Goal: Book appointment/travel/reservation

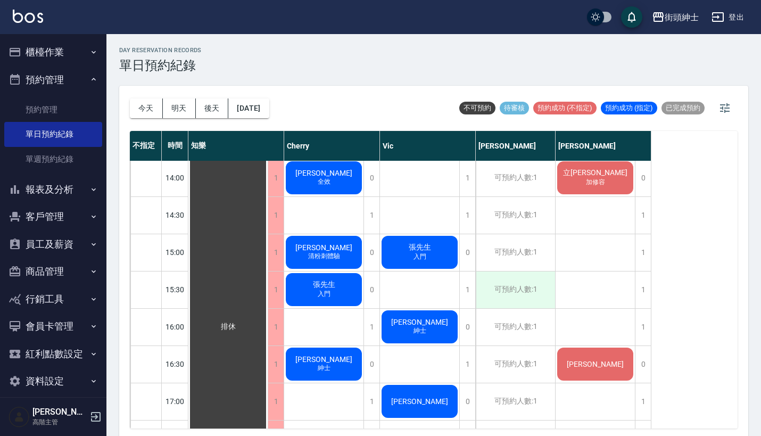
scroll to position [395, 0]
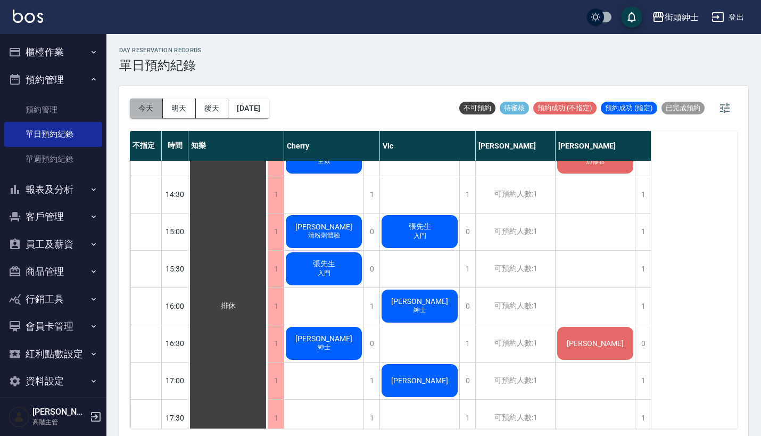
click at [150, 106] on button "今天" at bounding box center [146, 109] width 33 height 20
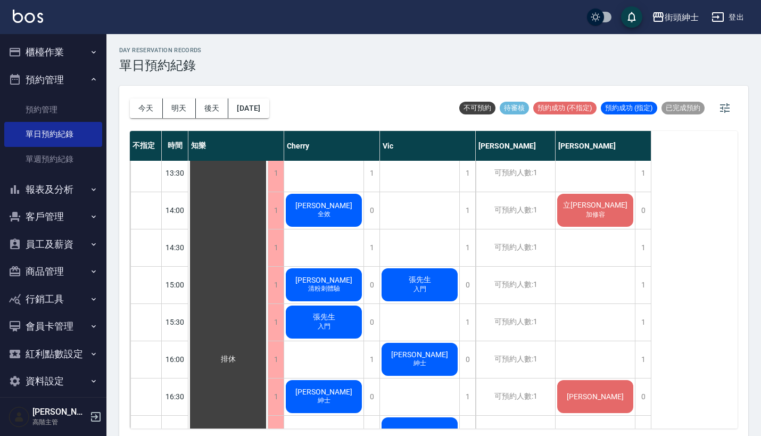
scroll to position [370, 0]
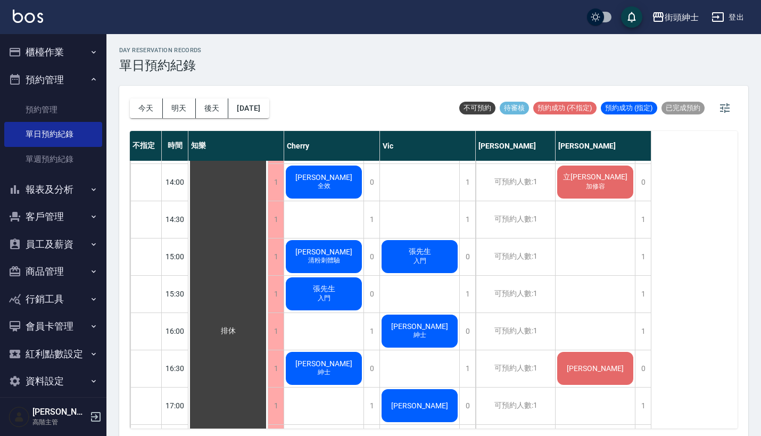
click at [223, 178] on div "排休" at bounding box center [227, 331] width 79 height 1080
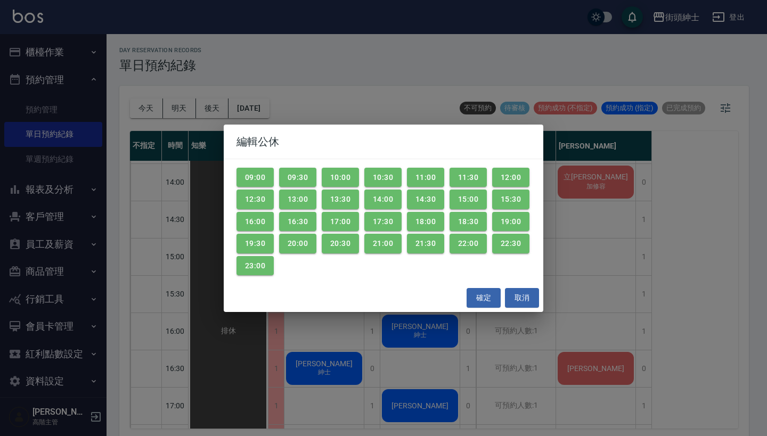
click at [223, 178] on div "編輯公休 09:00 09:30 10:00 10:30 11:00 11:30 12:00 12:30 13:00 13:30 14:00 14:30 15…" at bounding box center [383, 218] width 767 height 436
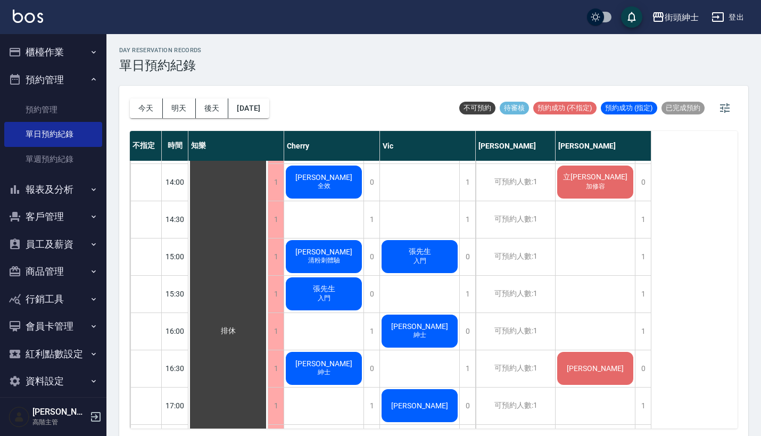
click at [268, 175] on div "[PERSON_NAME] 全效" at bounding box center [227, 331] width 79 height 1080
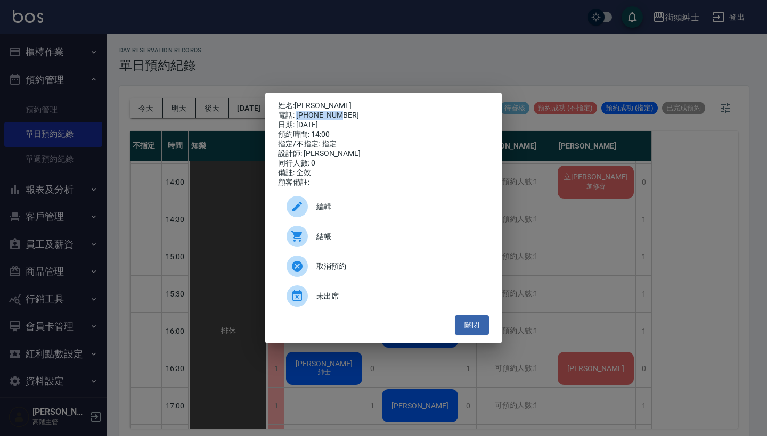
drag, startPoint x: 341, startPoint y: 113, endPoint x: 296, endPoint y: 113, distance: 45.3
click at [296, 113] on div "電話: [PHONE_NUMBER]" at bounding box center [383, 116] width 211 height 10
copy div "0953787711"
click at [385, 54] on div "姓名: [PERSON_NAME] 電話: [PHONE_NUMBER] 日期: [DATE] 預約時間: 14:00 指定/不指定: 指定 設計師: [PE…" at bounding box center [383, 218] width 767 height 436
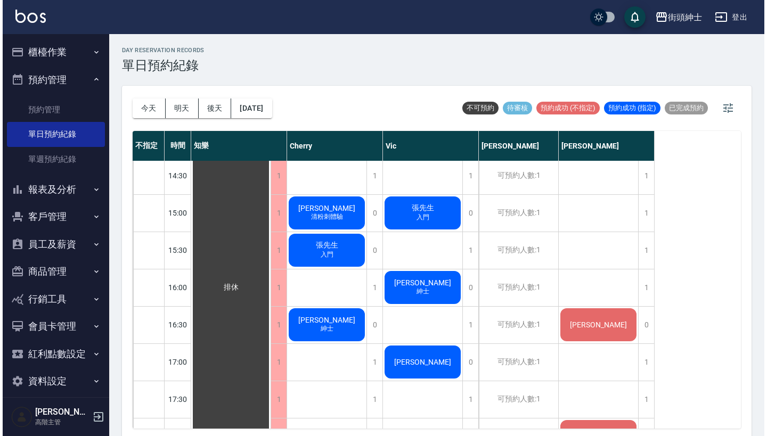
scroll to position [412, 0]
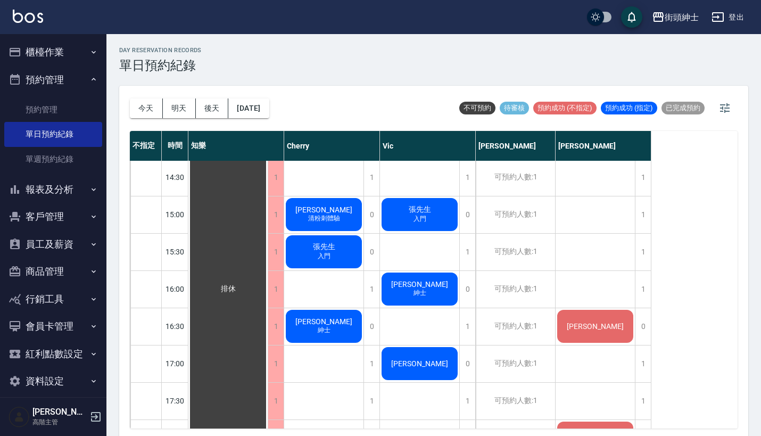
click at [408, 261] on div "Sky 張先生 入門 [PERSON_NAME] 紳士 [PERSON_NAME]" at bounding box center [420, 289] width 80 height 1081
click at [238, 284] on span "[PERSON_NAME]" at bounding box center [228, 289] width 19 height 10
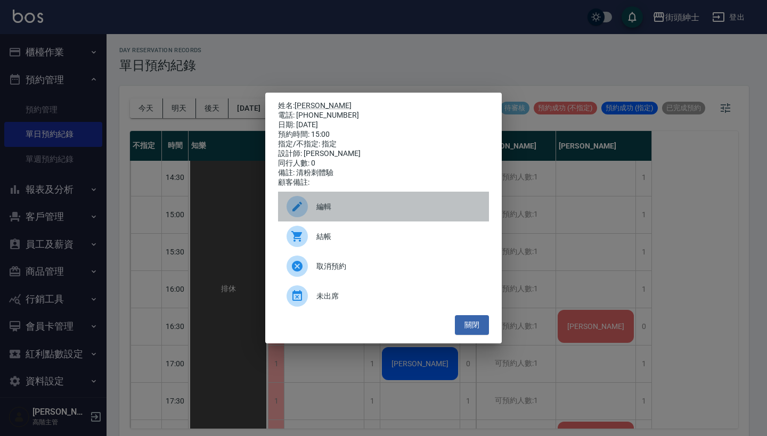
click at [370, 211] on span "編輯" at bounding box center [398, 206] width 164 height 11
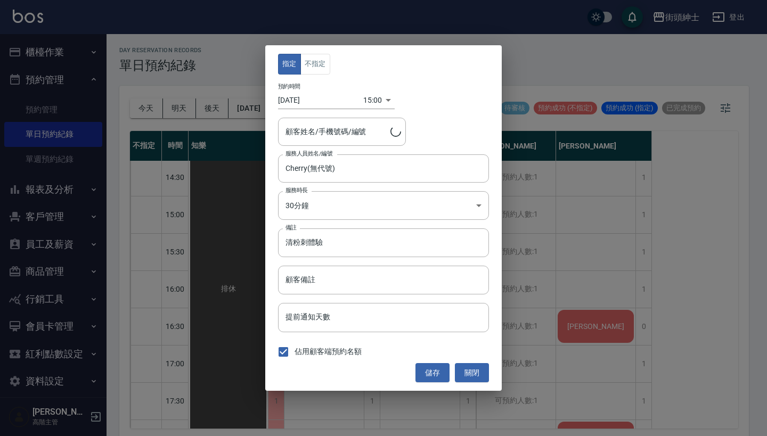
type input "[PERSON_NAME]/0958143221"
click at [359, 166] on input "Cherry(無代號)" at bounding box center [375, 168] width 185 height 19
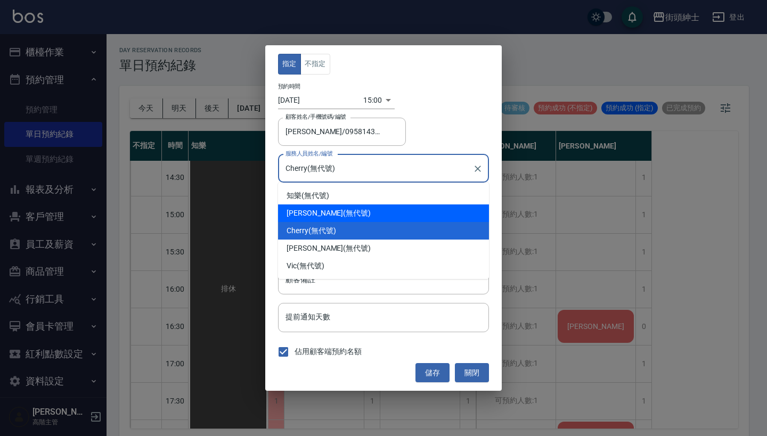
click at [369, 209] on div "[PERSON_NAME] (無代號)" at bounding box center [383, 213] width 211 height 18
type input "[PERSON_NAME](無代號)"
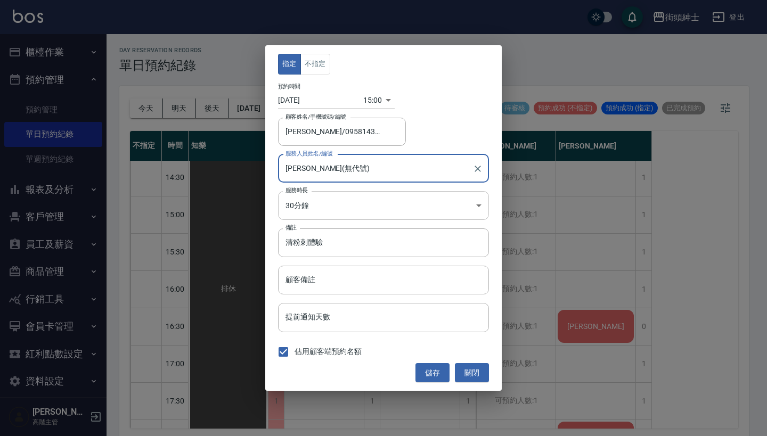
click at [376, 215] on body "街頭紳士 登出 櫃檯作業 打帳單 帳單列表 掛單列表 座位開單 營業儀表板 現金收支登錄 高階收支登錄 材料自購登錄 每日結帳 排班表 現場電腦打卡 掃碼打卡…" at bounding box center [383, 219] width 767 height 439
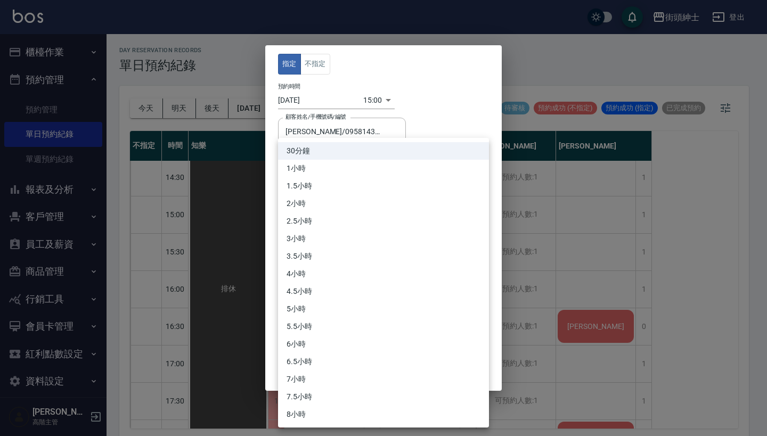
click at [543, 227] on div at bounding box center [383, 218] width 767 height 436
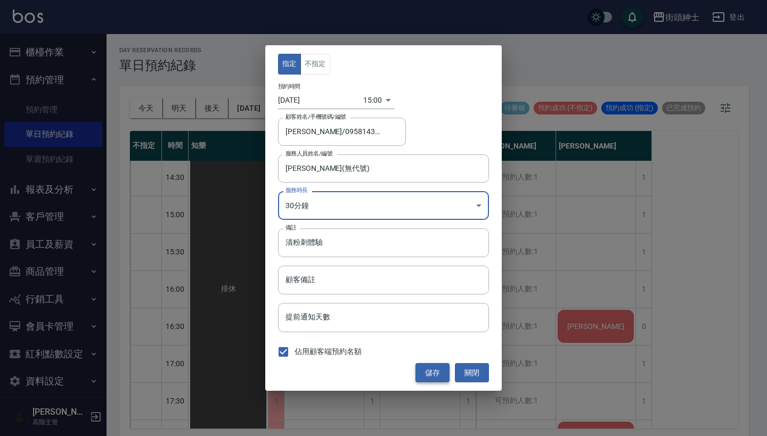
click at [429, 372] on button "儲存" at bounding box center [432, 373] width 34 height 20
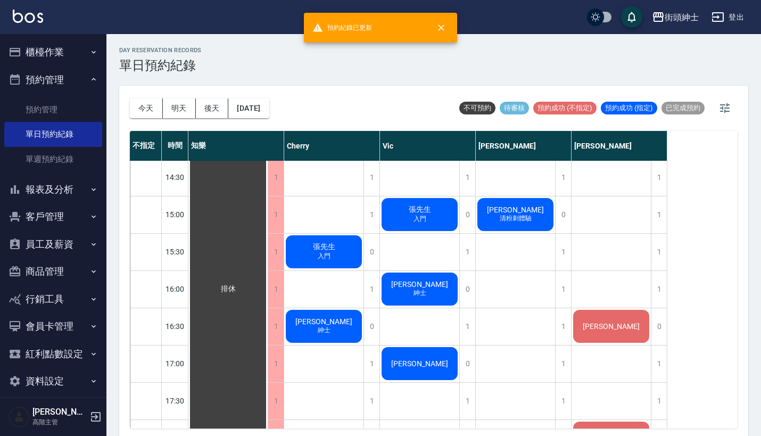
click at [333, 149] on span "清粉刺體驗" at bounding box center [324, 143] width 17 height 9
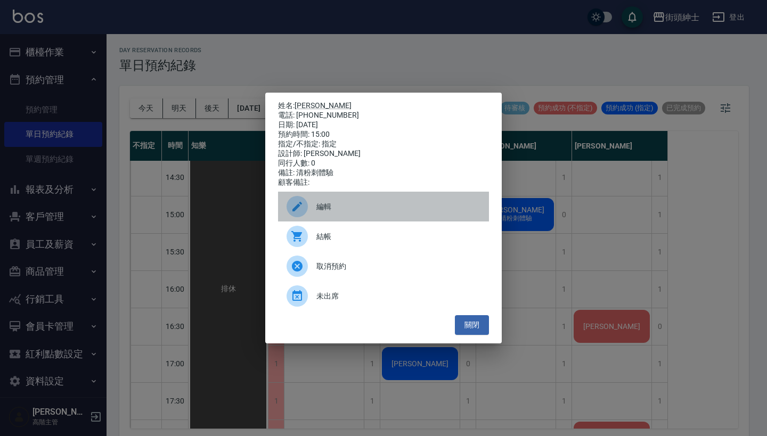
click at [405, 205] on div "編輯" at bounding box center [383, 207] width 211 height 30
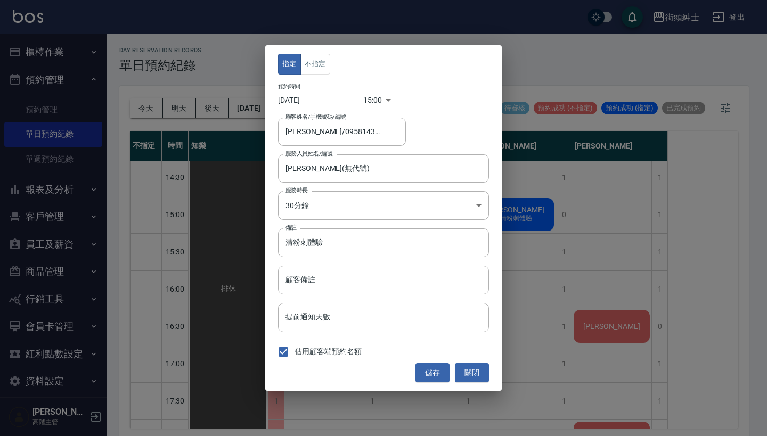
click at [377, 104] on body "街頭紳士 登出 櫃檯作業 打帳單 帳單列表 掛單列表 座位開單 營業儀表板 現金收支登錄 高階收支登錄 材料自購登錄 每日結帳 排班表 現場電腦打卡 掃碼打卡…" at bounding box center [383, 219] width 767 height 439
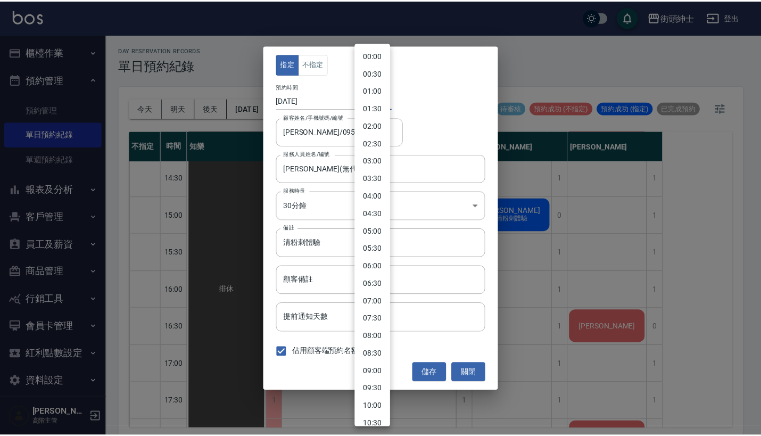
scroll to position [348, 0]
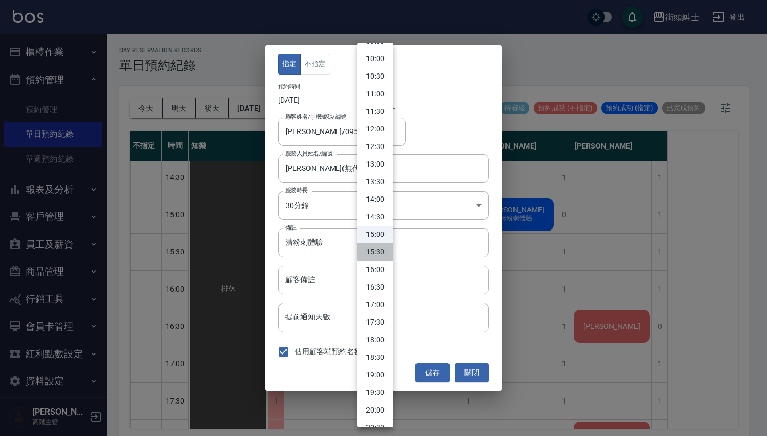
click at [377, 254] on li "15:30" at bounding box center [375, 252] width 36 height 18
type input "1754897400000"
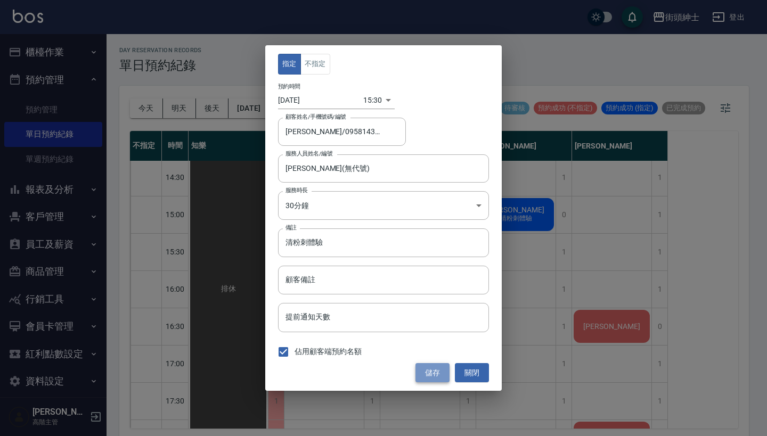
click at [428, 376] on button "儲存" at bounding box center [432, 373] width 34 height 20
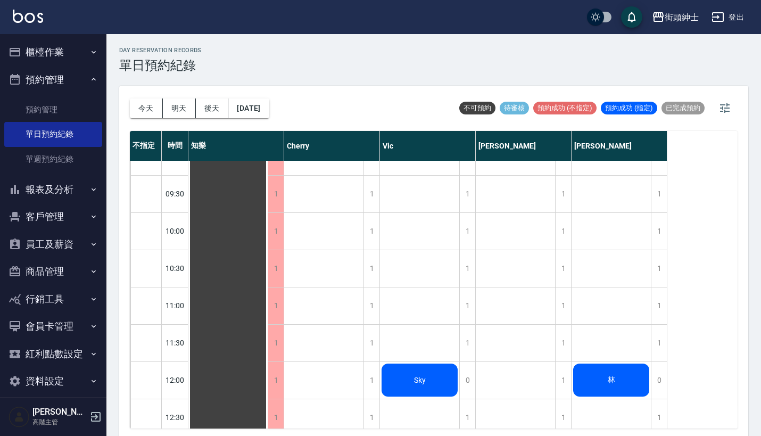
scroll to position [23, 0]
